Goal: Task Accomplishment & Management: Use online tool/utility

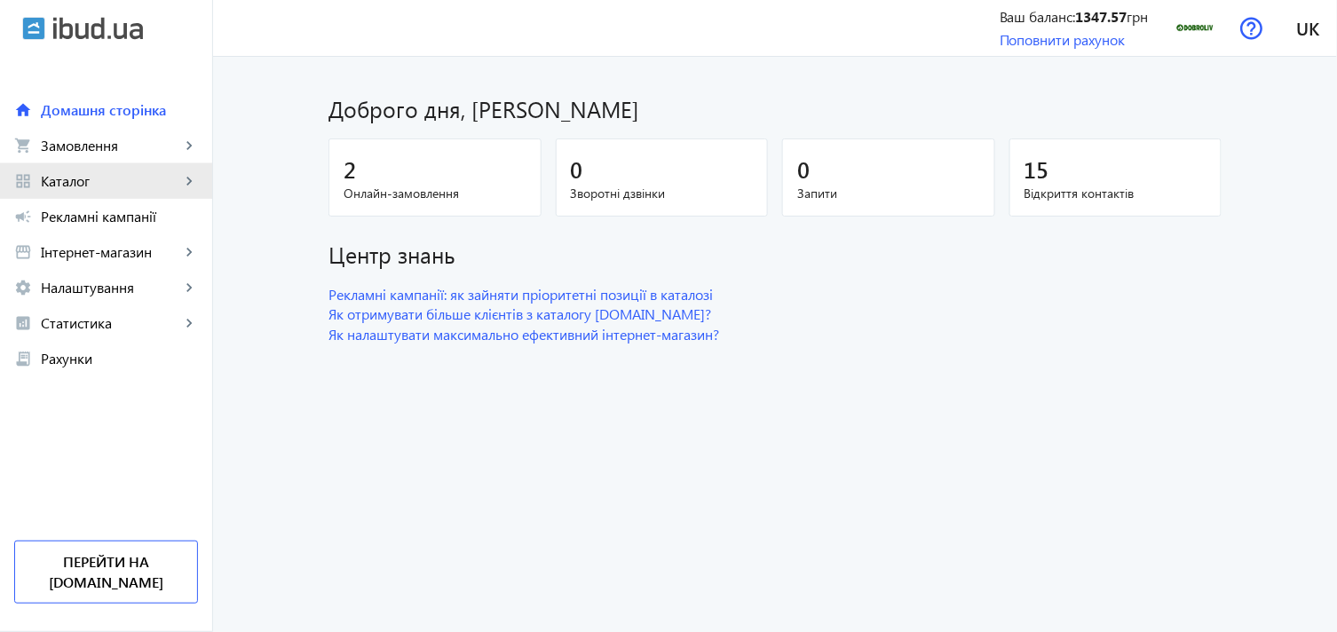
click at [172, 176] on span "Каталог" at bounding box center [110, 181] width 139 height 18
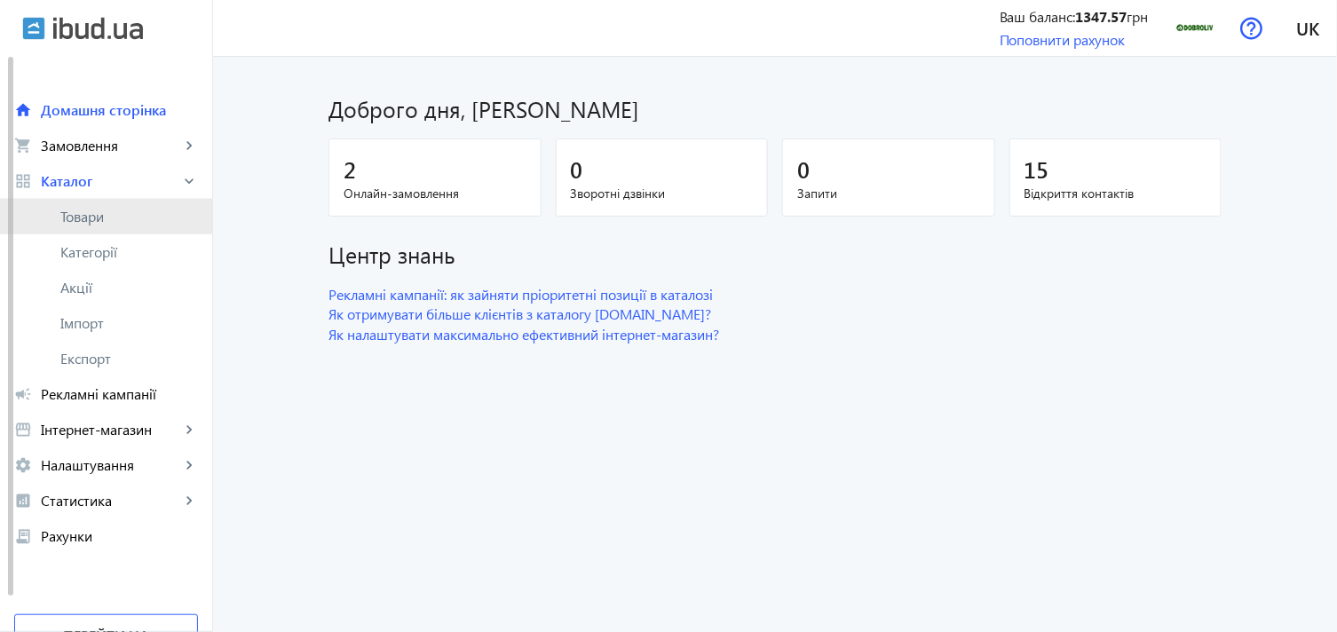
click at [130, 208] on span "Товари" at bounding box center [129, 217] width 138 height 18
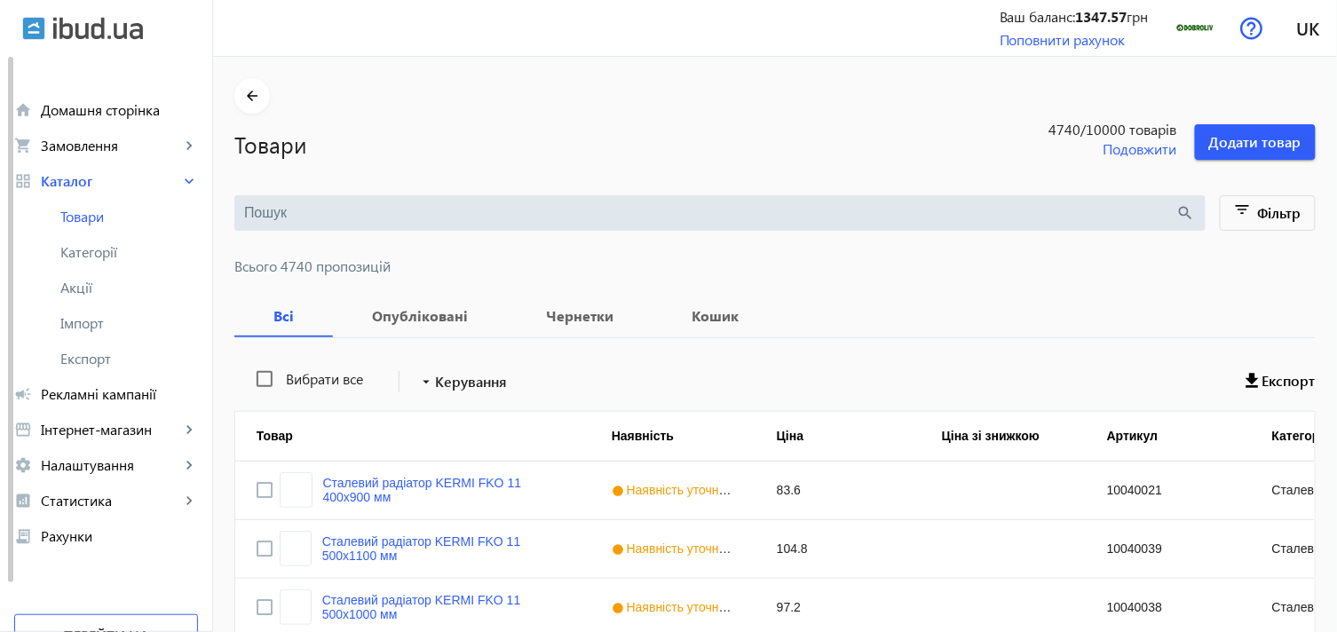
scroll to position [99, 0]
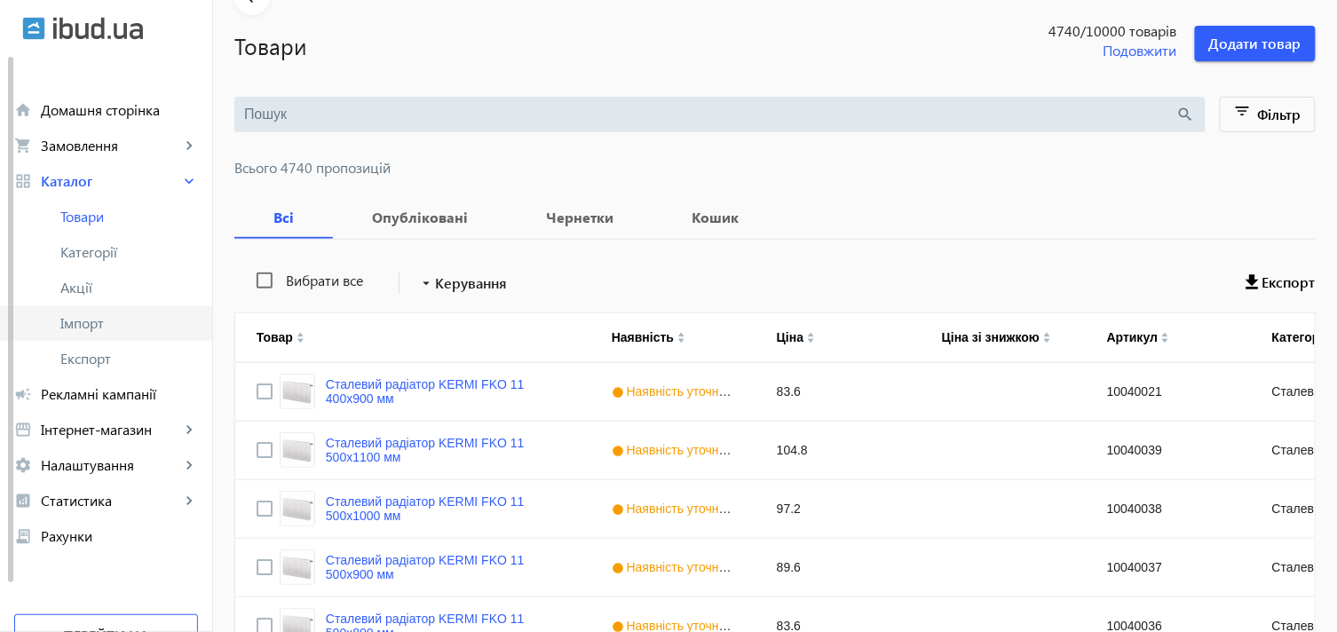
click at [130, 321] on span "Імпорт" at bounding box center [129, 323] width 138 height 18
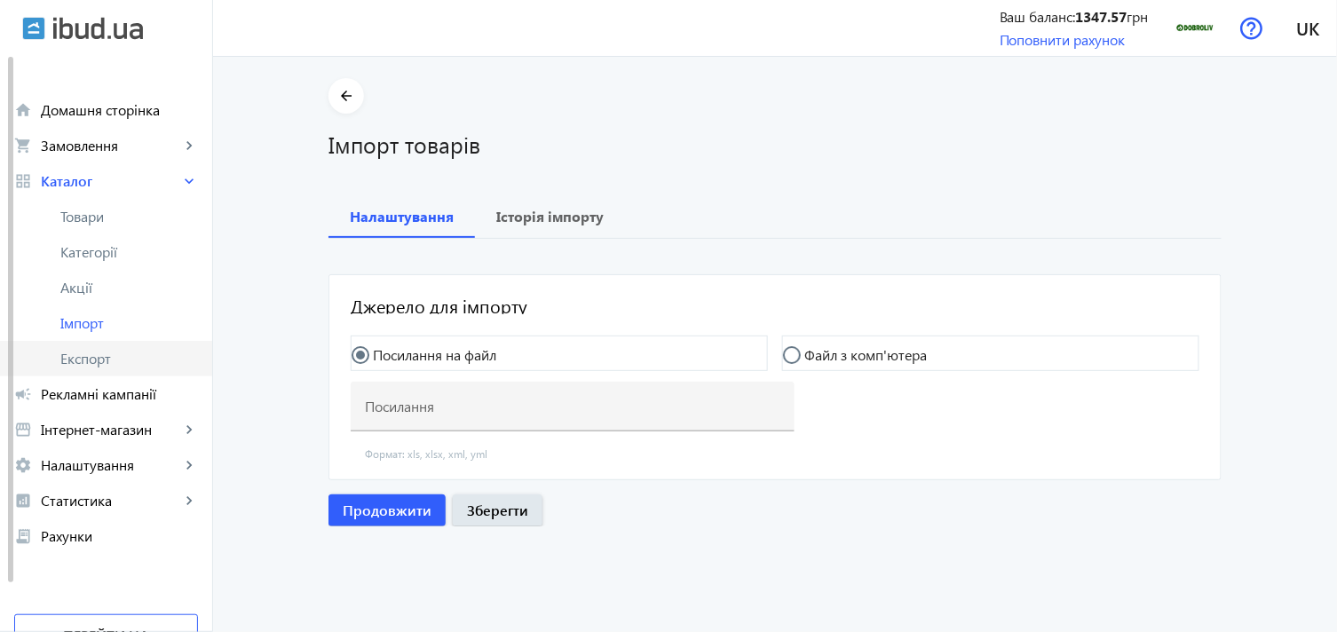
click at [99, 357] on span "Експорт" at bounding box center [129, 359] width 138 height 18
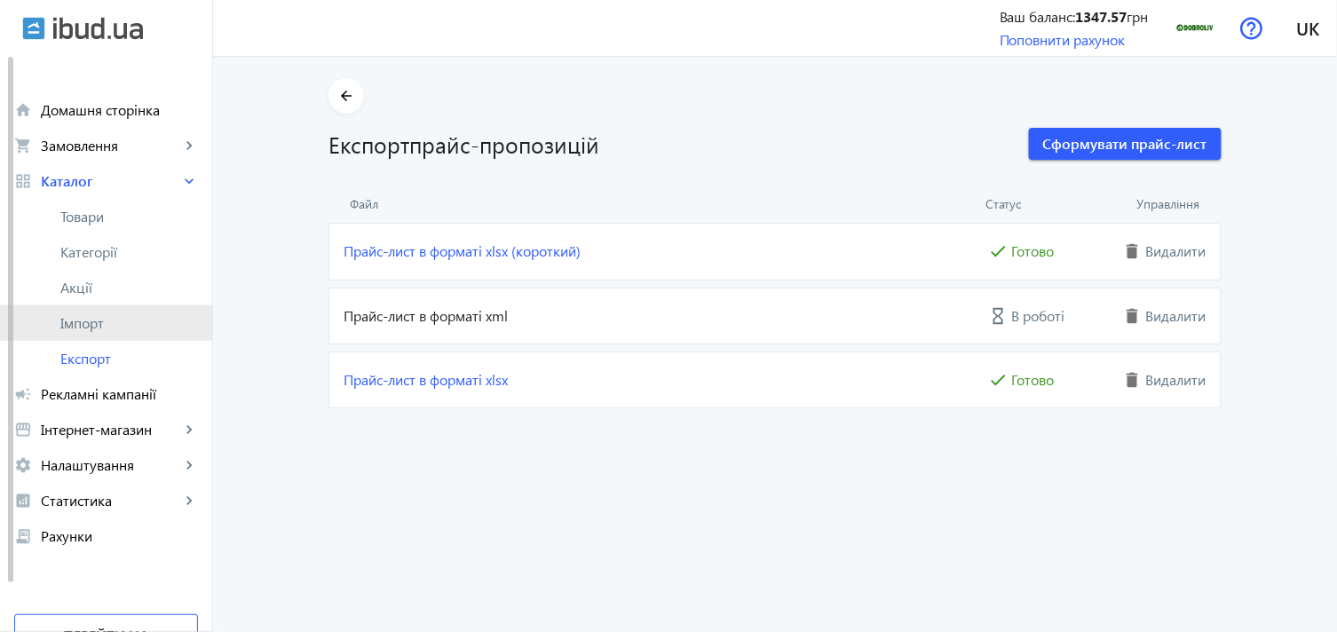
click at [105, 324] on span "Імпорт" at bounding box center [129, 323] width 138 height 18
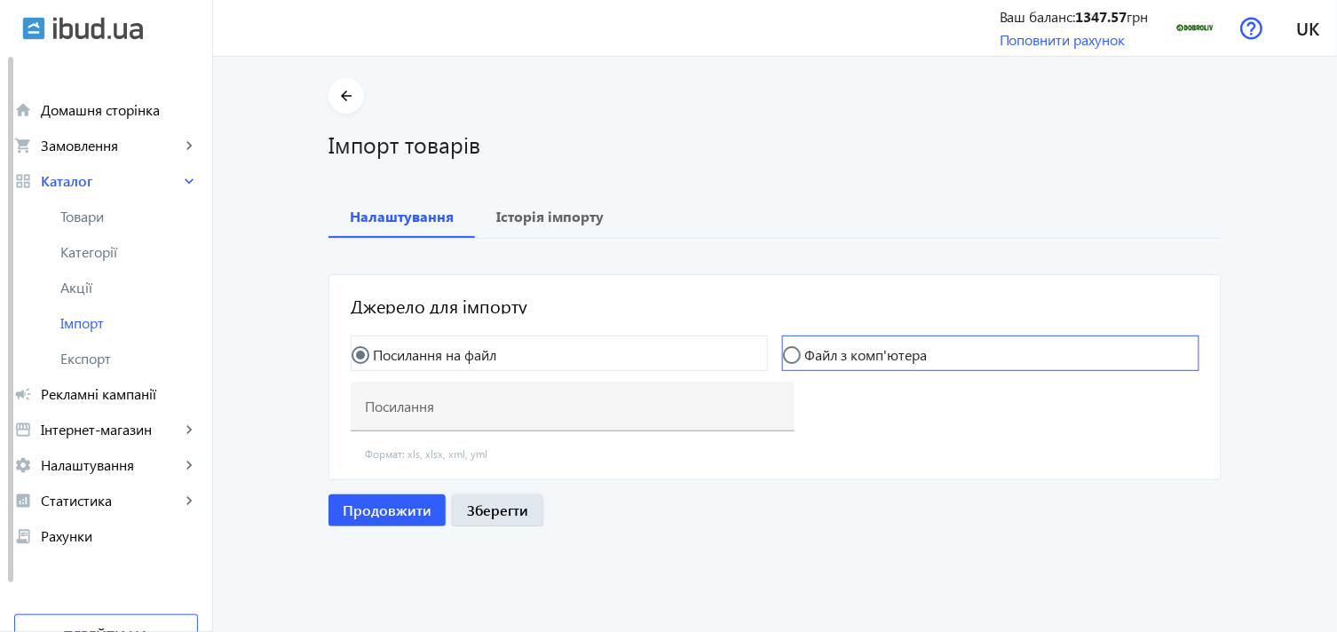
click at [955, 350] on mat-radio-button "Файл з комп'ютера" at bounding box center [990, 354] width 417 height 36
click at [817, 357] on label "Файл з комп'ютера" at bounding box center [864, 355] width 126 height 14
click at [817, 357] on input "Файл з комп'ютера" at bounding box center [801, 364] width 36 height 36
radio input "true"
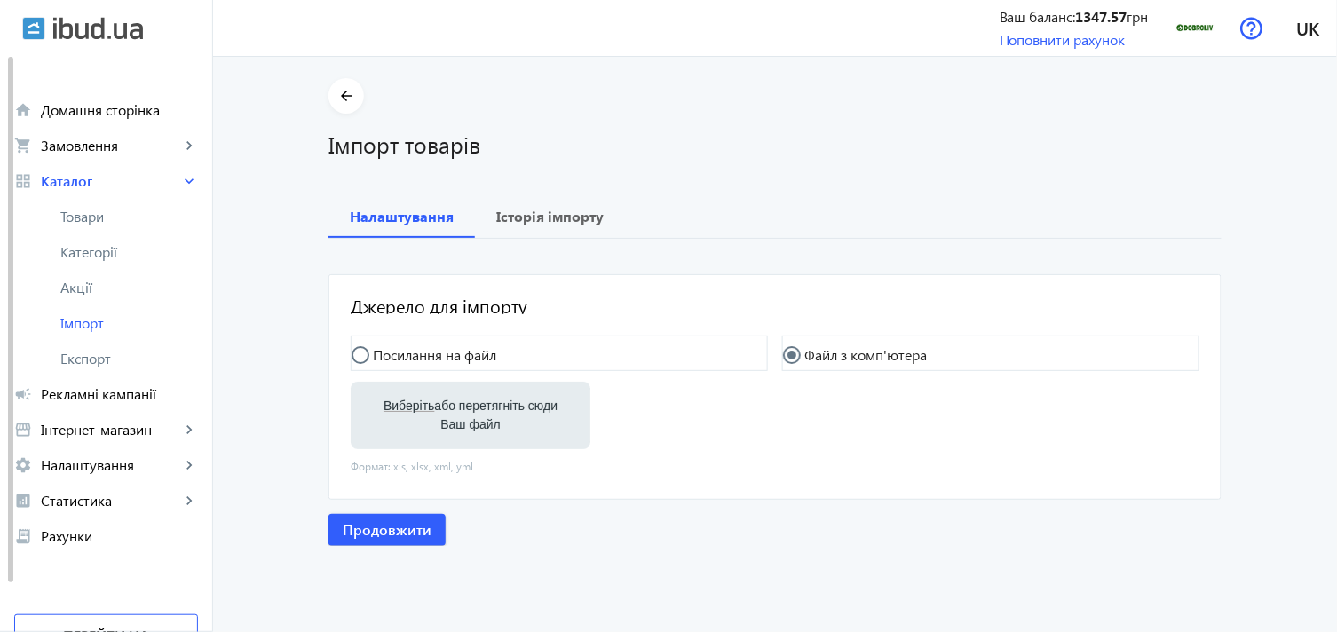
click at [503, 410] on label "Виберіть або перетягніть сюди Ваш файл" at bounding box center [470, 416] width 211 height 50
click at [503, 410] on input "Виберіть або перетягніть сюди Ваш файл" at bounding box center [470, 417] width 211 height 21
click at [501, 417] on label "Виберіть або перетягніть сюди Ваш файл" at bounding box center [470, 416] width 211 height 50
click at [501, 417] on input "Виберіть або перетягніть сюди Ваш файл" at bounding box center [470, 417] width 211 height 21
type input "C:\fakepath\dobroliv-6-2025-09-16-07-43.xlsx"
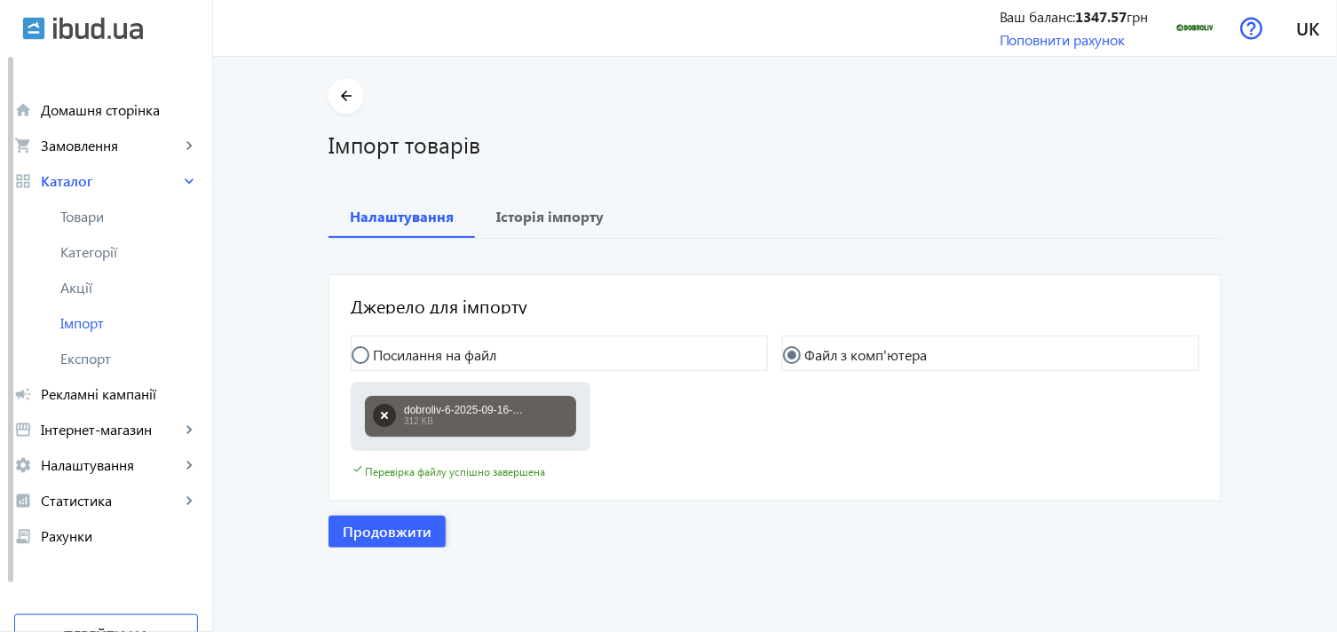
click at [347, 519] on span "button" at bounding box center [386, 531] width 117 height 43
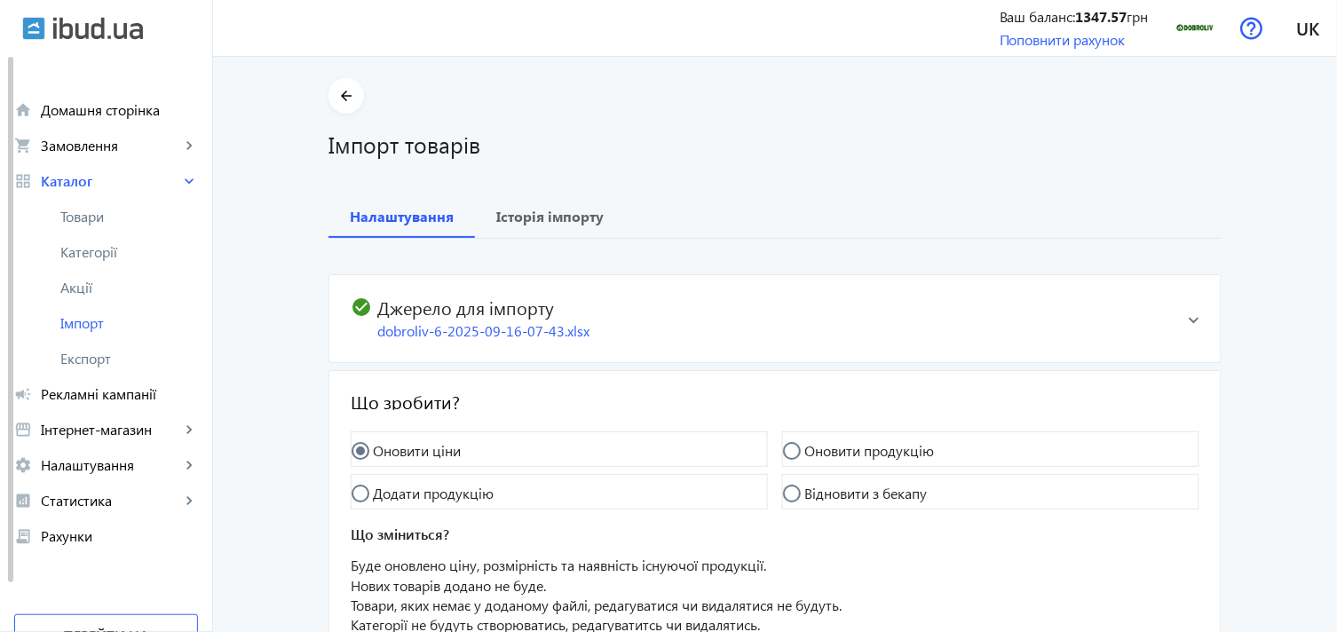
scroll to position [161, 0]
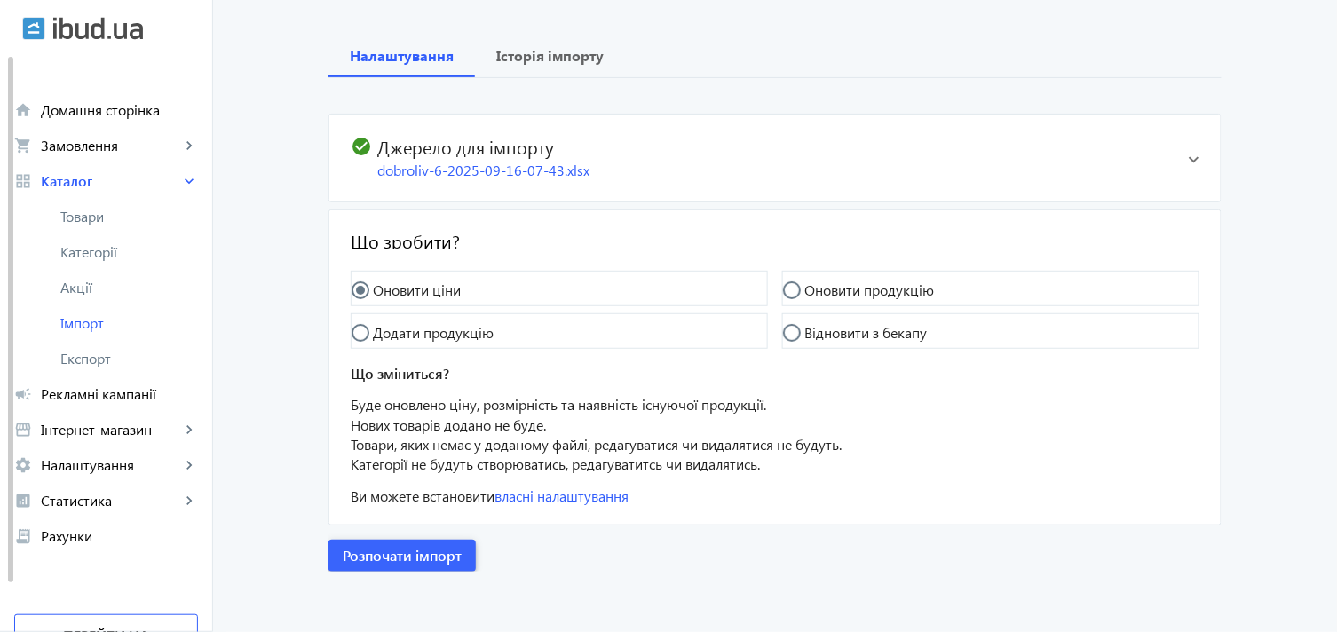
click at [411, 551] on span "Розпочати імпорт" at bounding box center [402, 556] width 119 height 20
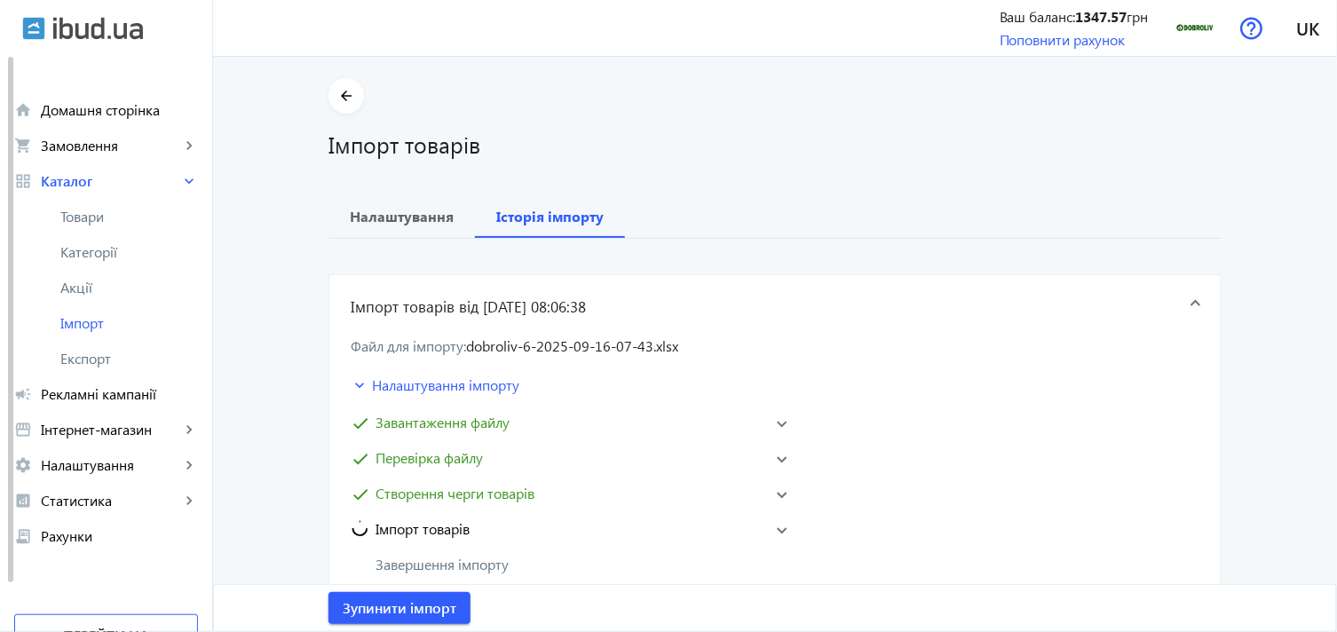
scroll to position [394, 0]
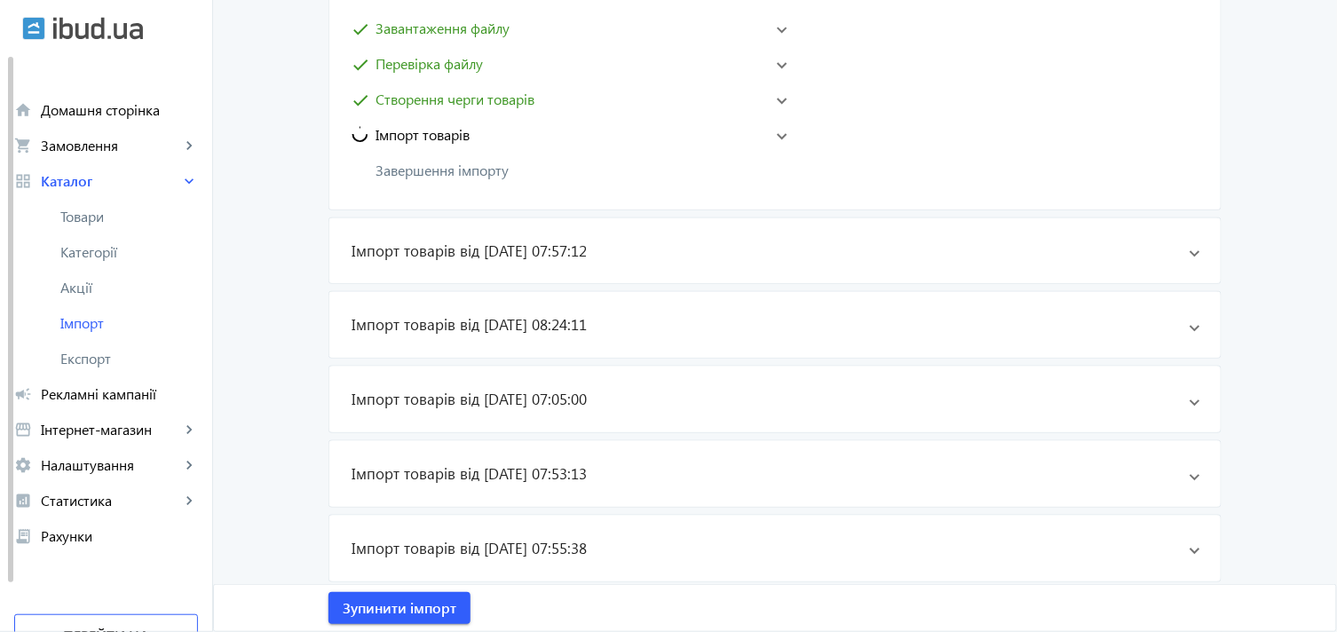
click at [781, 128] on mat-expansion-panel-header "Імпорт товарів" at bounding box center [569, 135] width 444 height 28
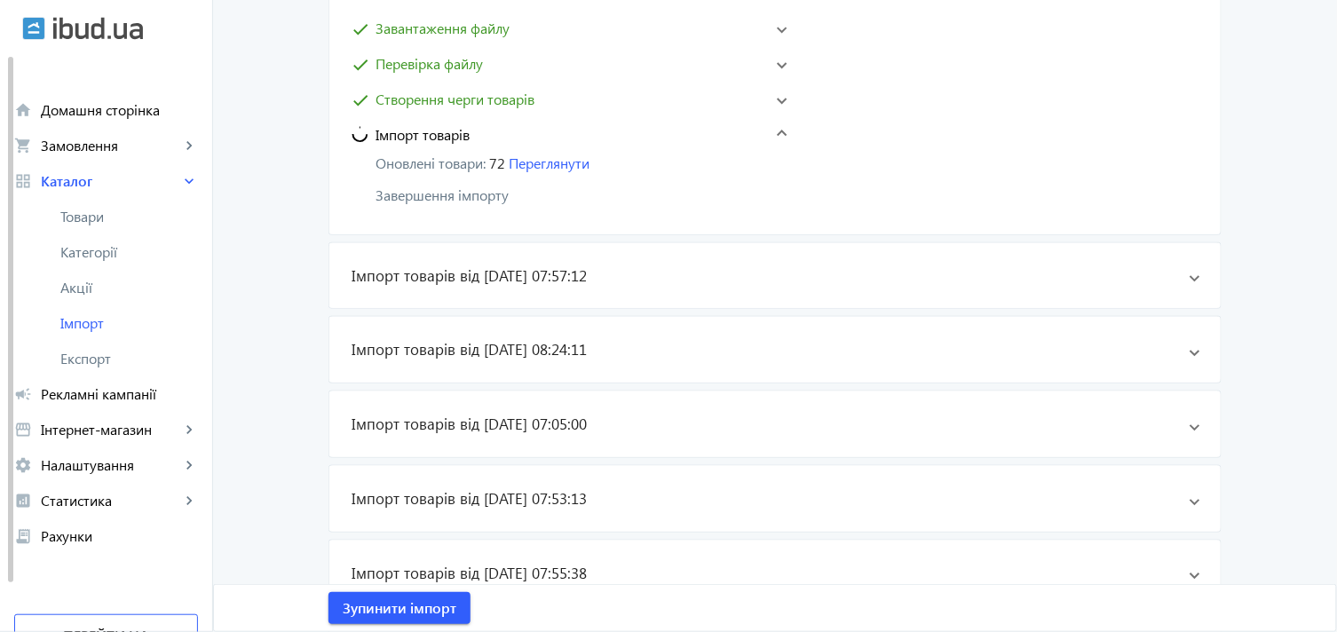
scroll to position [197, 0]
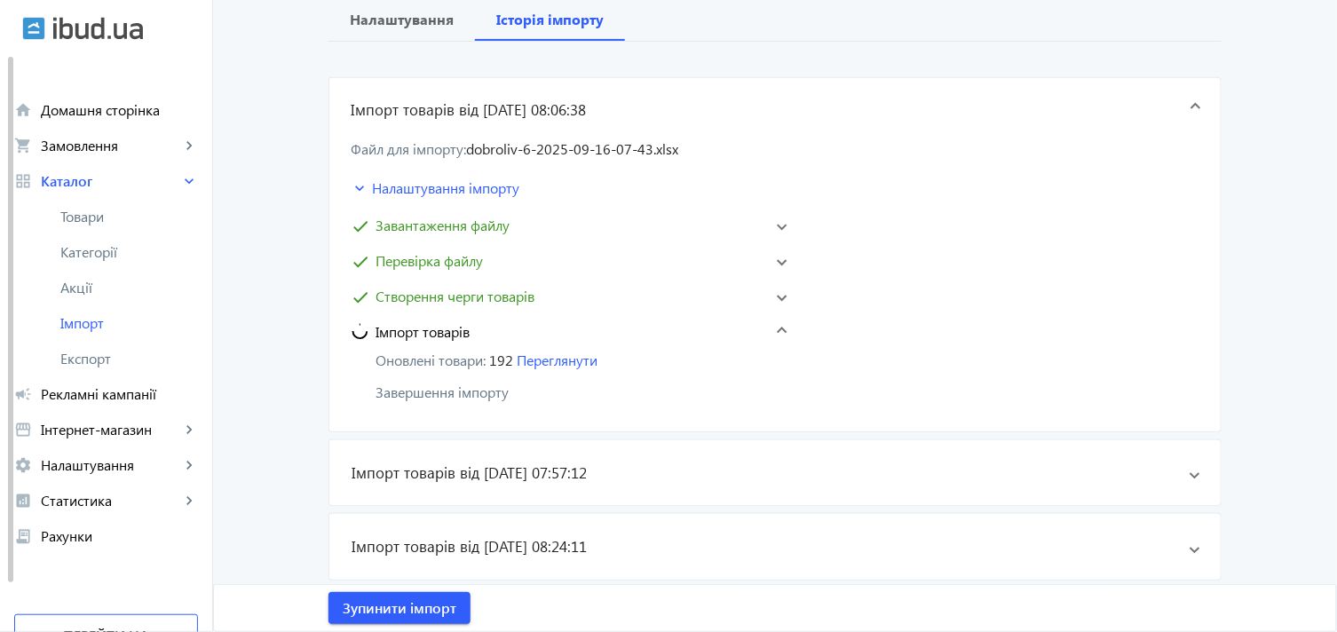
click at [280, 238] on main "arrow_back Імпорт товарів [PERSON_NAME] Історія імпорту Імпорт товарів від [DAT…" at bounding box center [775, 532] width 1124 height 1302
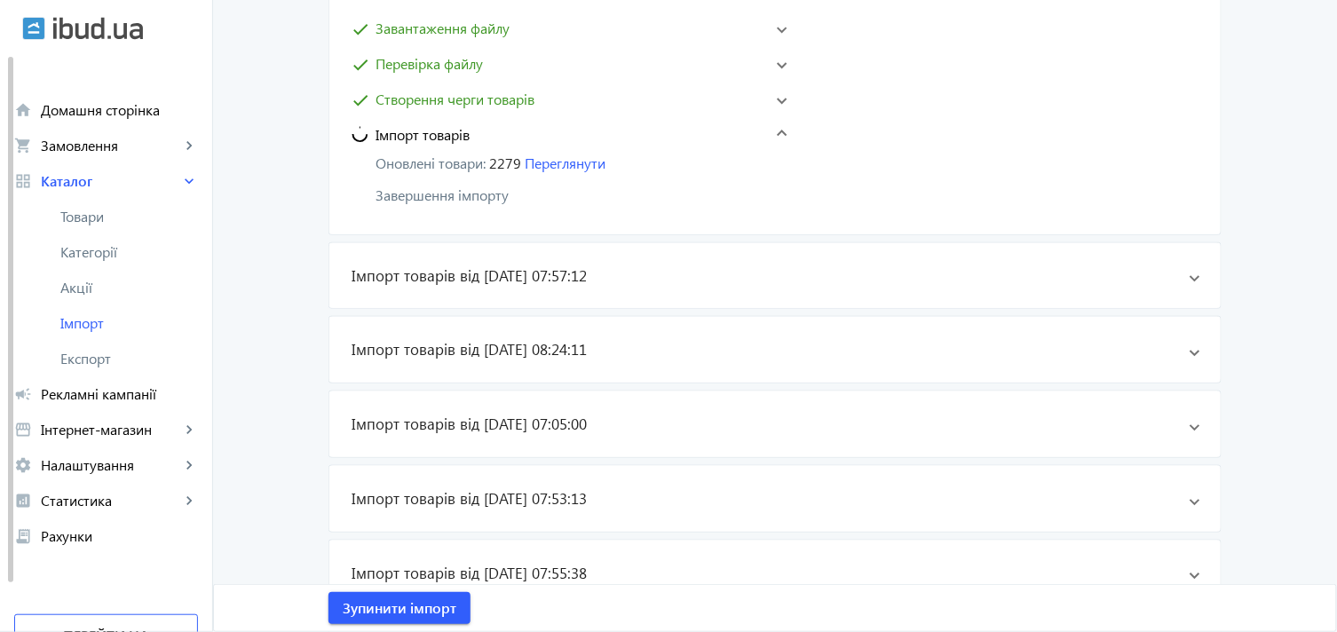
scroll to position [296, 0]
